Goal: Check status: Check status

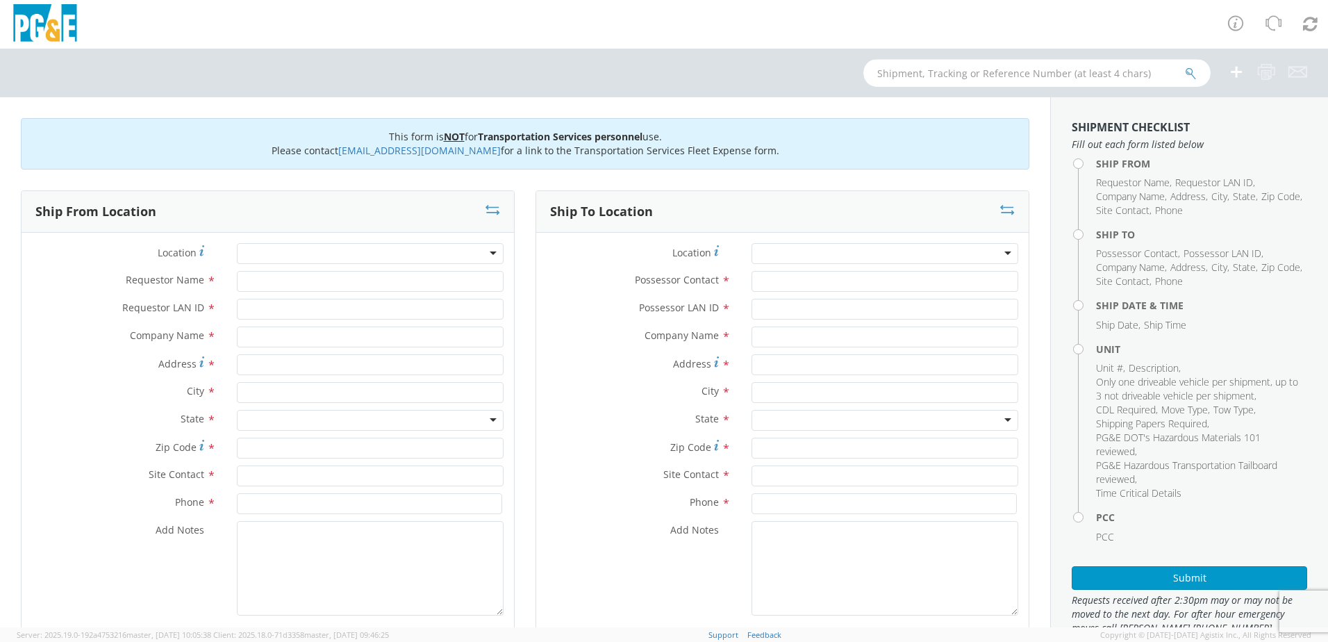
click at [1007, 77] on input "text" at bounding box center [1036, 73] width 347 height 28
paste input "B38194"
click at [1196, 76] on icon "submit" at bounding box center [1191, 73] width 12 height 13
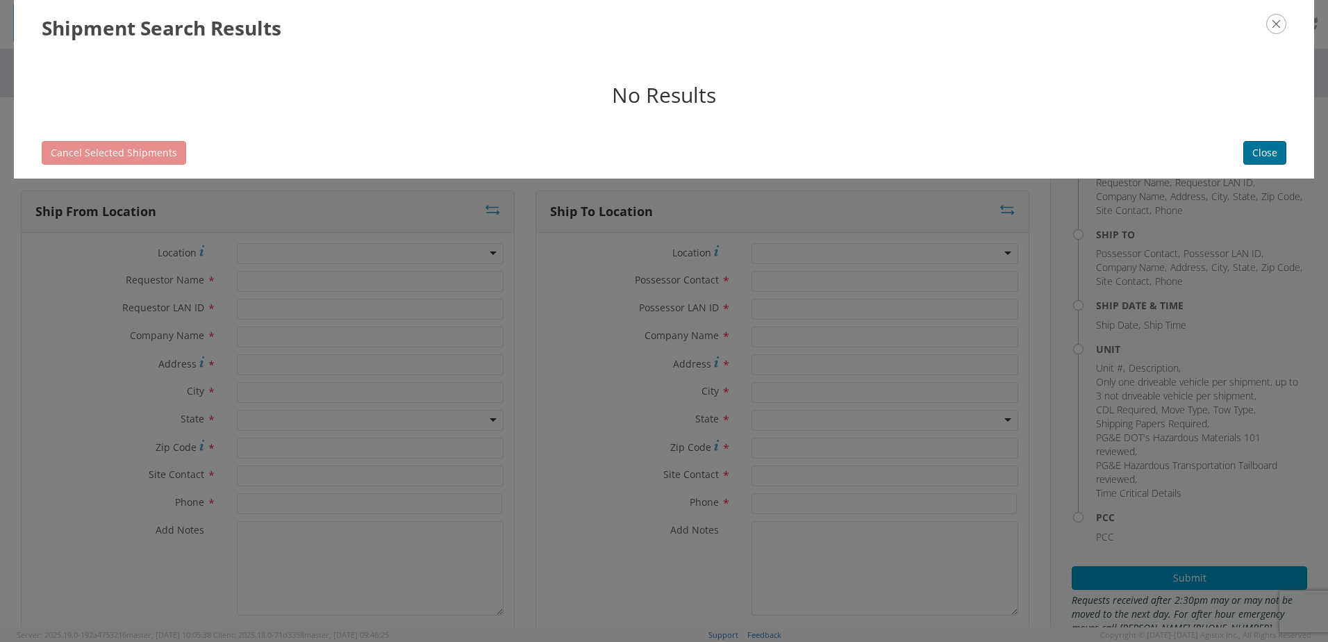
click at [1276, 156] on button "Close" at bounding box center [1264, 153] width 43 height 24
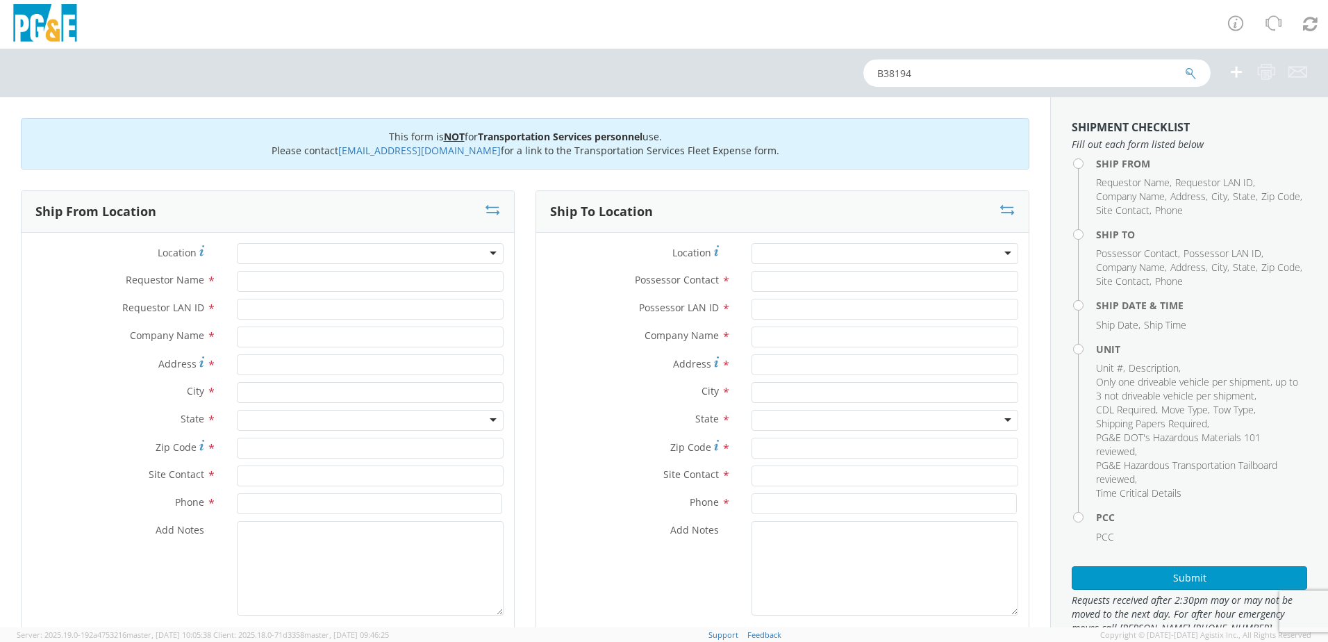
drag, startPoint x: 926, startPoint y: 67, endPoint x: 827, endPoint y: 65, distance: 98.6
click at [827, 65] on div "B38194" at bounding box center [664, 73] width 1328 height 49
paste input "2765"
type input "B32765"
click at [1192, 74] on icon "submit" at bounding box center [1191, 73] width 12 height 13
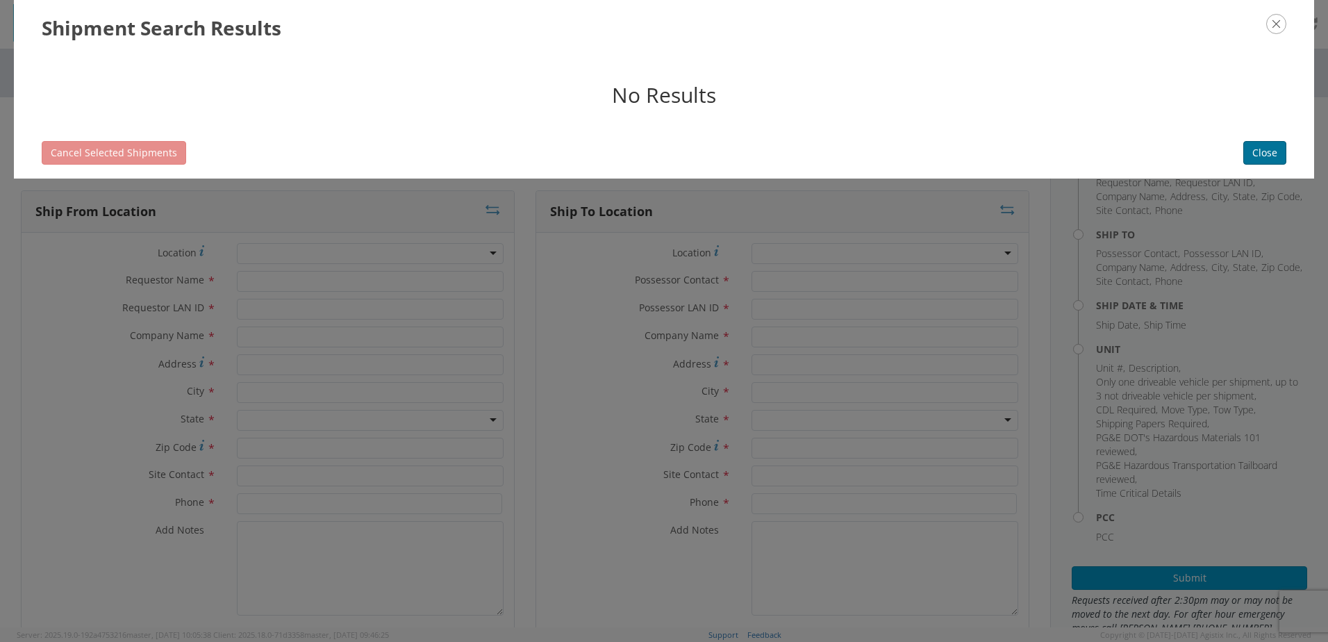
click at [1277, 155] on button "Close" at bounding box center [1264, 153] width 43 height 24
